Goal: Task Accomplishment & Management: Complete application form

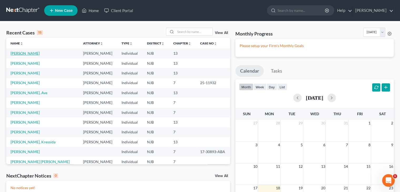
click at [20, 53] on link "[PERSON_NAME]" at bounding box center [25, 53] width 29 height 4
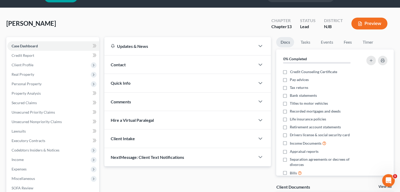
scroll to position [26, 0]
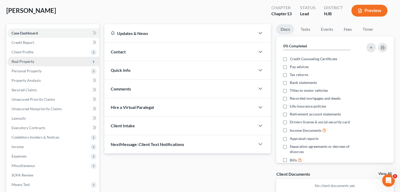
click at [21, 61] on span "Real Property" at bounding box center [23, 61] width 23 height 4
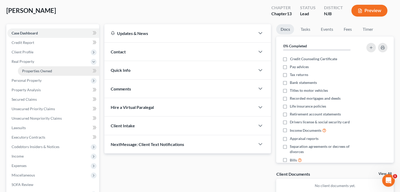
click at [36, 70] on span "Properties Owned" at bounding box center [37, 71] width 30 height 4
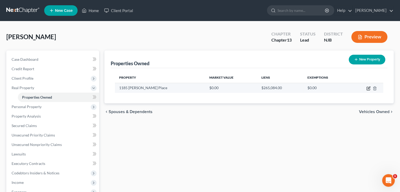
click at [367, 88] on icon "button" at bounding box center [368, 88] width 3 height 3
select select "33"
select select "5"
select select "3"
select select "1"
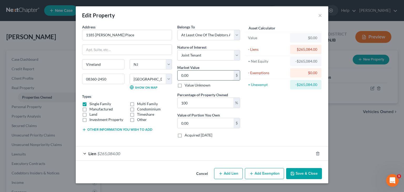
click at [192, 75] on input "0.00" at bounding box center [206, 75] width 56 height 10
type input "0"
type input "2"
type input "2.00"
type input "28"
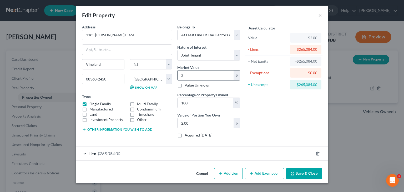
type input "28.00"
type input "289"
type input "289.00"
type input "2895"
type input "2,895.00"
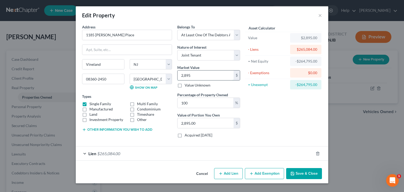
type input "2,8950"
type input "28,950.00"
type input "28,9500"
type input "289,500.00"
type input "289,500"
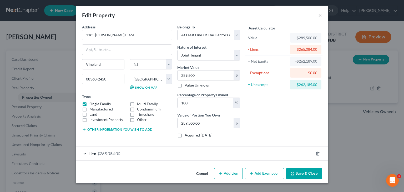
click at [300, 174] on button "Save & Close" at bounding box center [304, 173] width 36 height 11
